Goal: Task Accomplishment & Management: Manage account settings

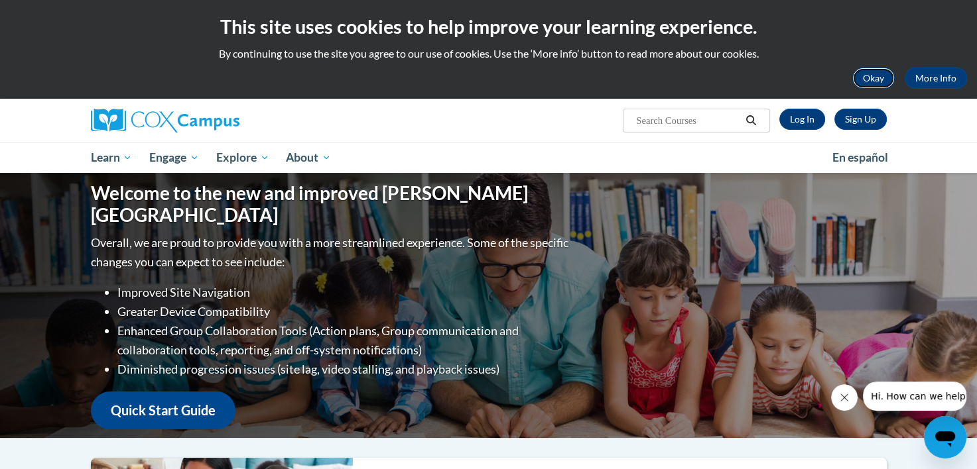
click at [886, 78] on button "Okay" at bounding box center [873, 78] width 42 height 21
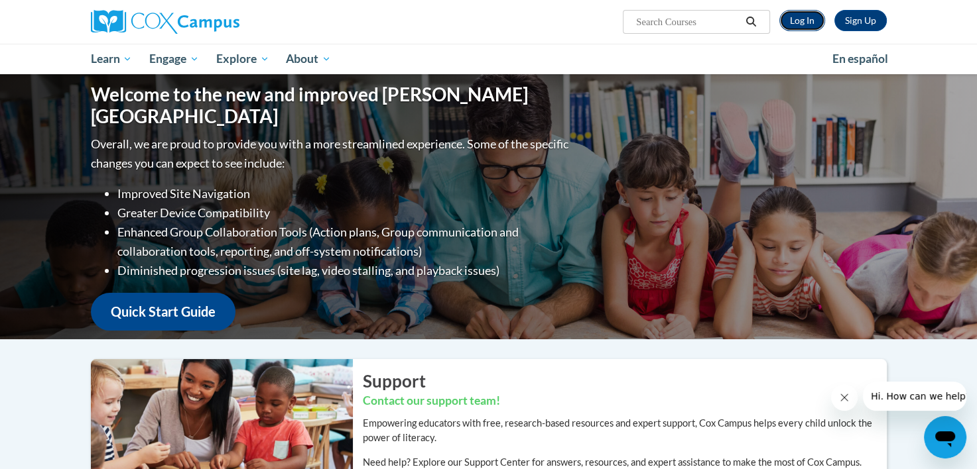
click at [797, 11] on link "Log In" at bounding box center [802, 20] width 46 height 21
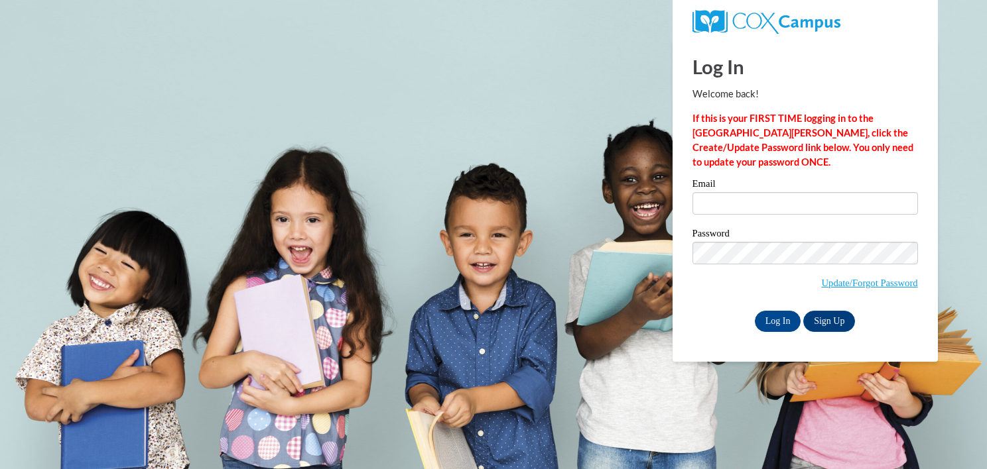
click at [786, 217] on div "Email" at bounding box center [804, 202] width 225 height 46
click at [788, 206] on input "Email" at bounding box center [804, 203] width 225 height 23
type input "lbrauns@wivcs.org"
click at [761, 264] on span "Update/Forgot Password" at bounding box center [804, 269] width 225 height 55
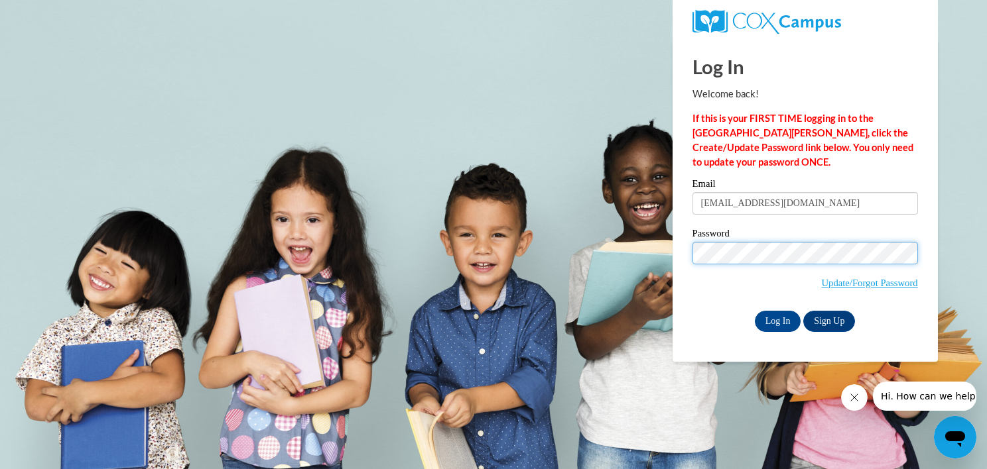
click at [754, 311] on input "Log In" at bounding box center [777, 321] width 46 height 21
